Goal: Task Accomplishment & Management: Use online tool/utility

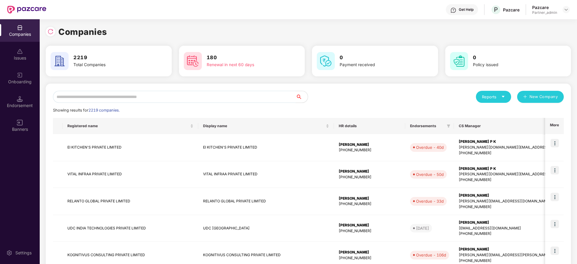
click at [93, 100] on input "text" at bounding box center [174, 97] width 243 height 12
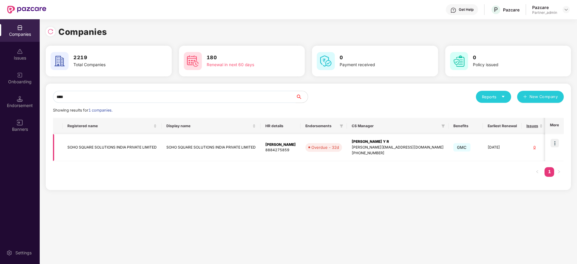
type input "****"
click at [555, 143] on img at bounding box center [554, 143] width 8 height 8
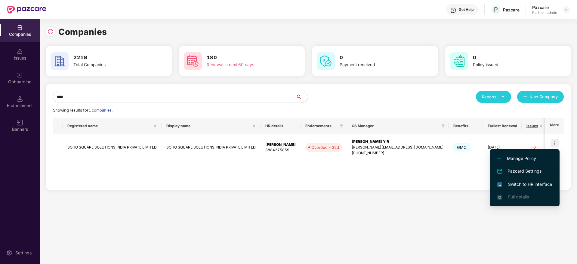
click at [533, 185] on span "Switch to HR interface" at bounding box center [524, 184] width 55 height 7
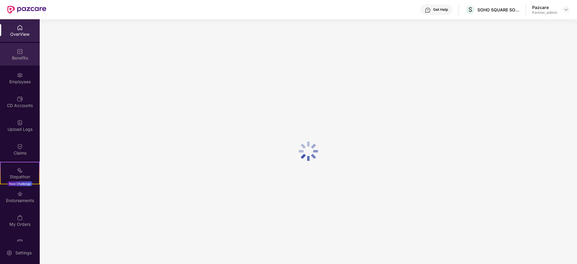
click at [18, 58] on div "Benefits" at bounding box center [20, 58] width 40 height 6
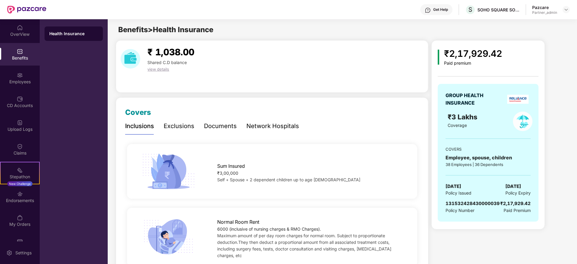
click at [461, 201] on span "131532428430000039" at bounding box center [472, 204] width 54 height 6
copy span "131532428430000039"
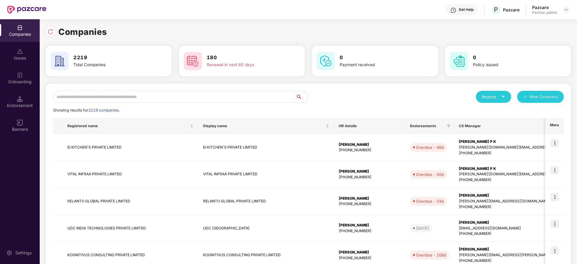
click at [160, 99] on input "text" at bounding box center [174, 97] width 243 height 12
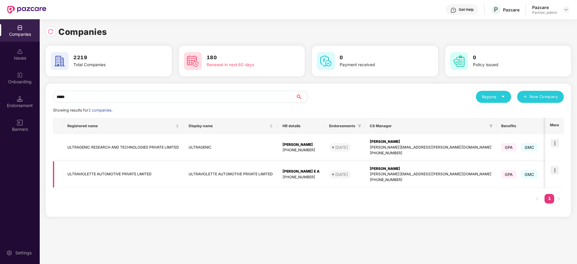
type input "*****"
click at [558, 171] on img at bounding box center [554, 170] width 8 height 8
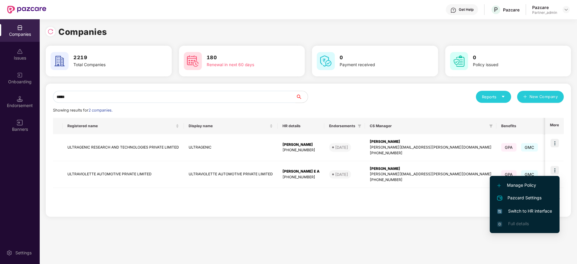
click at [526, 212] on span "Switch to HR interface" at bounding box center [524, 211] width 55 height 7
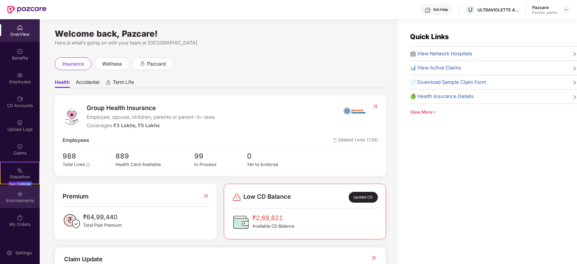
click at [21, 199] on div "Endorsements" at bounding box center [20, 201] width 40 height 6
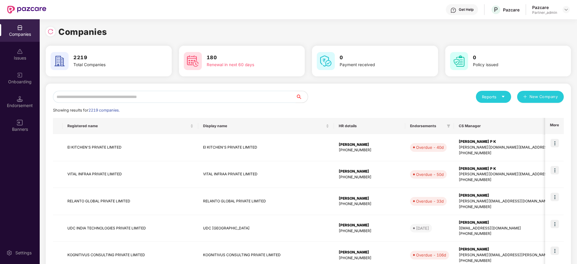
click at [180, 96] on input "text" at bounding box center [174, 97] width 243 height 12
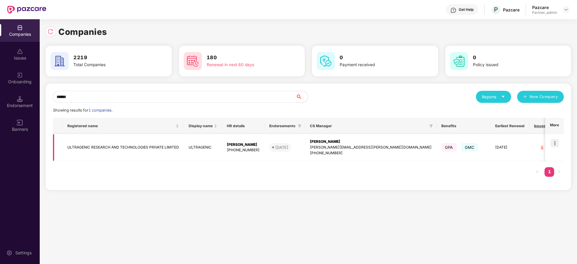
type input "******"
click at [556, 144] on img at bounding box center [554, 143] width 8 height 8
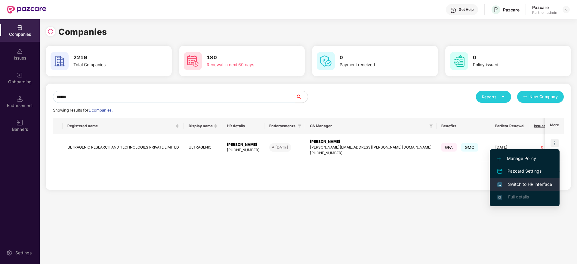
click at [530, 185] on span "Switch to HR interface" at bounding box center [524, 184] width 55 height 7
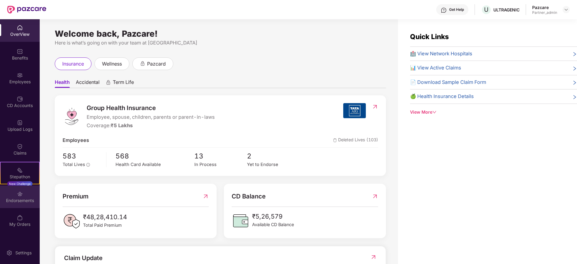
click at [18, 194] on img at bounding box center [20, 194] width 6 height 6
